Goal: Task Accomplishment & Management: Manage account settings

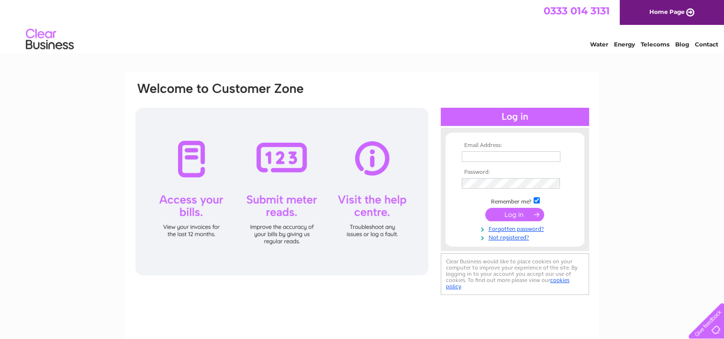
type input "[PERSON_NAME][EMAIL_ADDRESS][DOMAIN_NAME]"
click at [521, 211] on input "submit" at bounding box center [514, 214] width 59 height 13
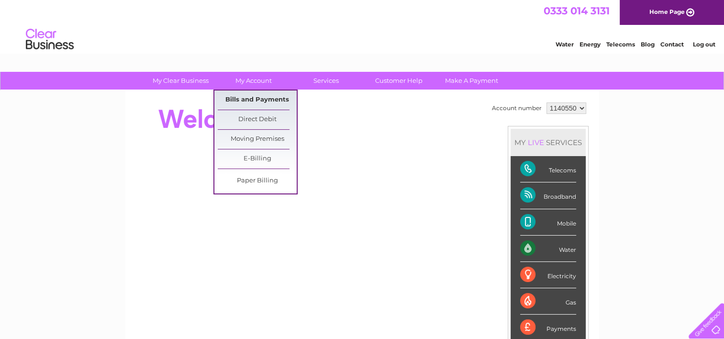
click at [257, 100] on link "Bills and Payments" at bounding box center [257, 99] width 79 height 19
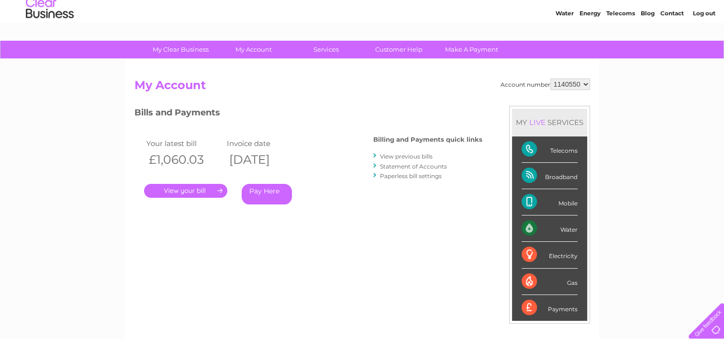
scroll to position [48, 0]
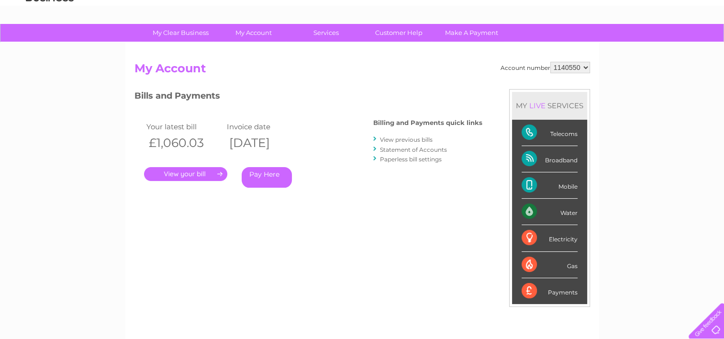
click at [193, 172] on link "." at bounding box center [185, 174] width 83 height 14
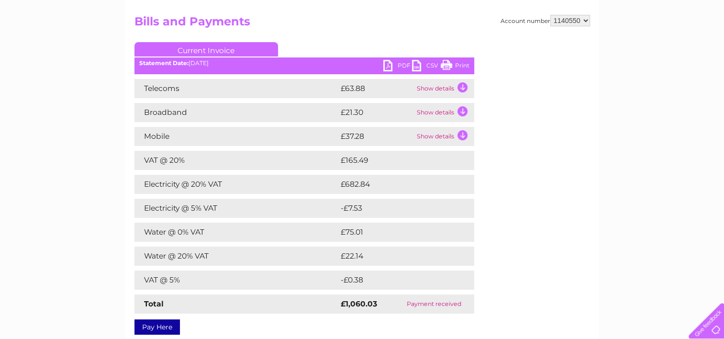
scroll to position [96, 0]
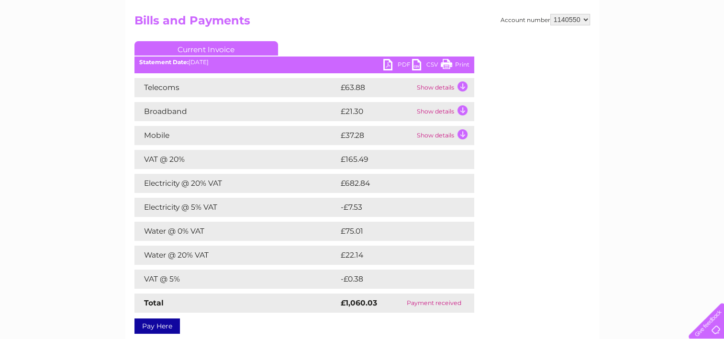
click at [196, 184] on td "Electricity @ 20% VAT" at bounding box center [236, 183] width 204 height 19
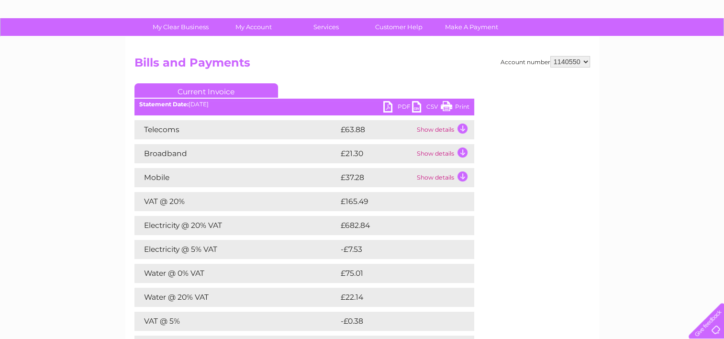
scroll to position [48, 0]
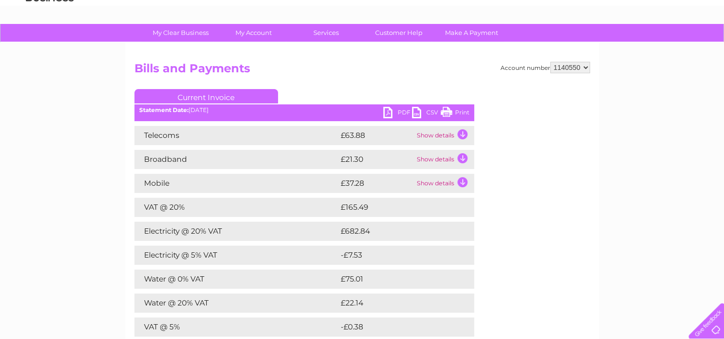
click at [387, 112] on link "PDF" at bounding box center [397, 114] width 29 height 14
click at [389, 112] on link "PDF" at bounding box center [397, 114] width 29 height 14
